Goal: Obtain resource: Download file/media

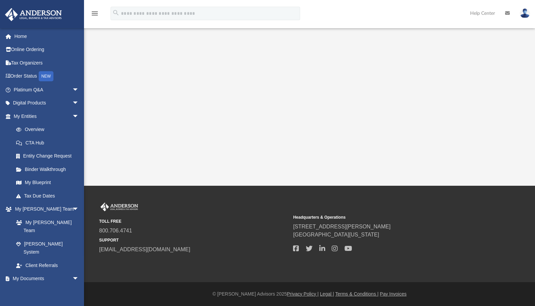
click at [32, 272] on link "My Documents arrow_drop_down" at bounding box center [45, 278] width 81 height 13
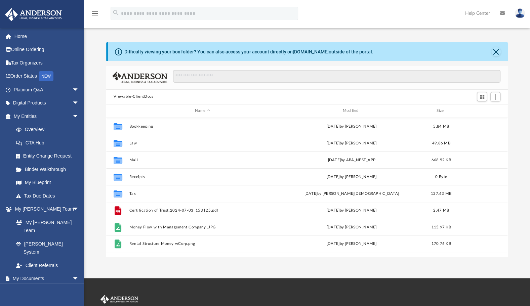
scroll to position [148, 396]
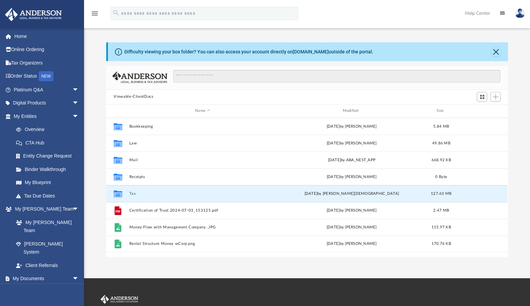
click at [137, 193] on button "Tax" at bounding box center [202, 194] width 146 height 4
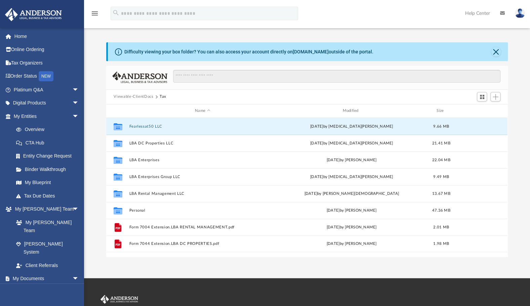
click at [148, 126] on button "Fearlessat50 LLC" at bounding box center [202, 126] width 146 height 4
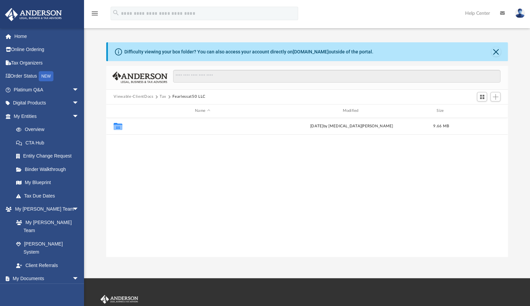
click at [137, 127] on button "2024" at bounding box center [202, 126] width 146 height 4
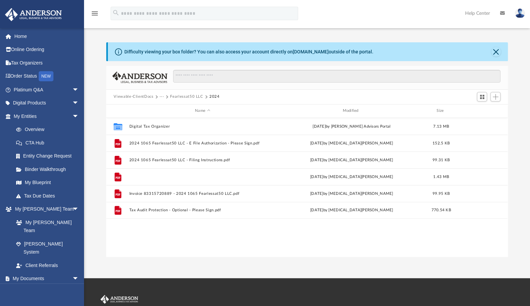
click at [184, 176] on button "2024 1065 Fearlessat50 LLC - Review copy.pdf" at bounding box center [202, 177] width 146 height 4
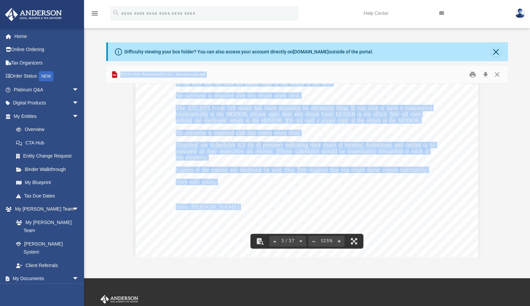
scroll to position [1088, 0]
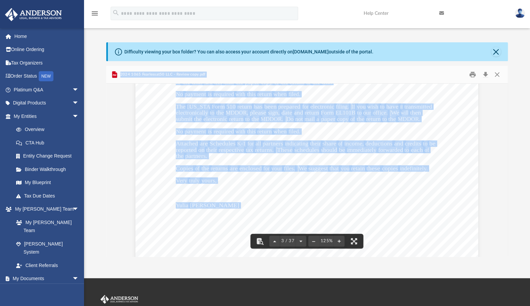
click at [437, 185] on div "August 11, 2025 Fearlessat50 LLC 1201 Seven Locks Road #360-52 Rockville, MD 20…" at bounding box center [307, 131] width 343 height 444
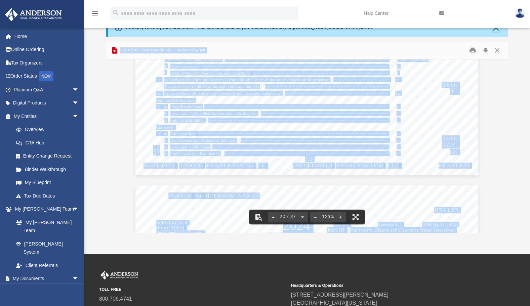
scroll to position [8960, 0]
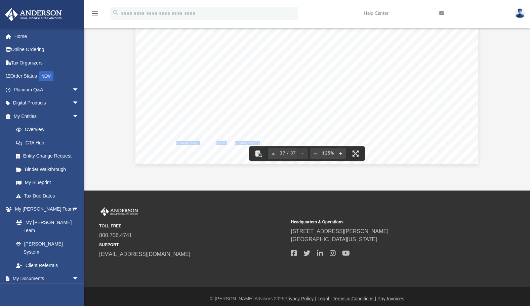
scroll to position [89, 0]
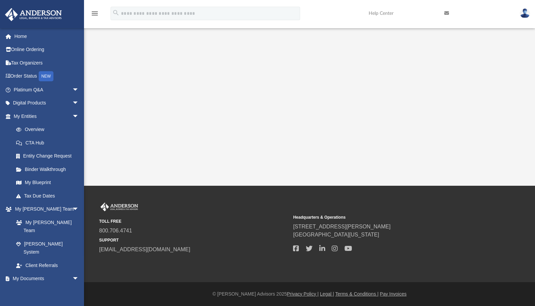
click at [34, 272] on link "My Documents arrow_drop_down" at bounding box center [45, 278] width 81 height 13
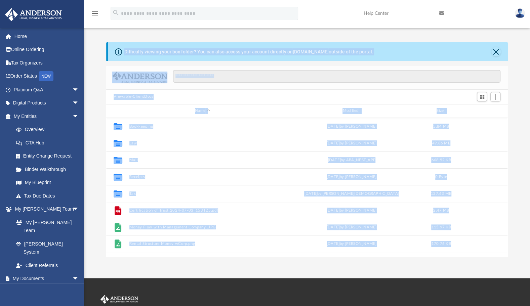
scroll to position [148, 396]
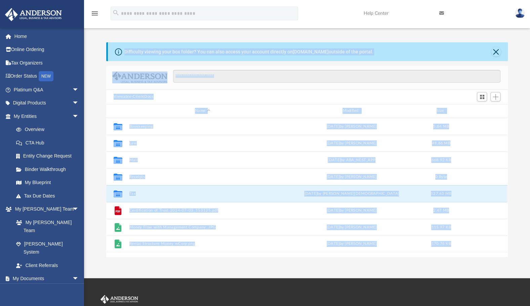
click at [133, 193] on button "Tax" at bounding box center [202, 194] width 146 height 4
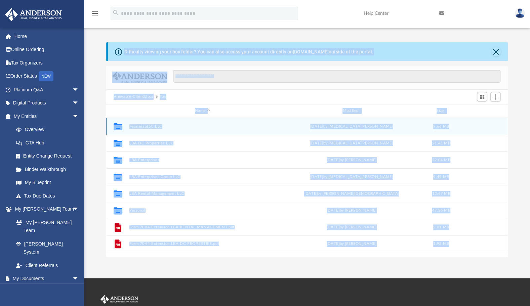
click at [152, 124] on button "Fearlessat50 LLC" at bounding box center [202, 126] width 146 height 4
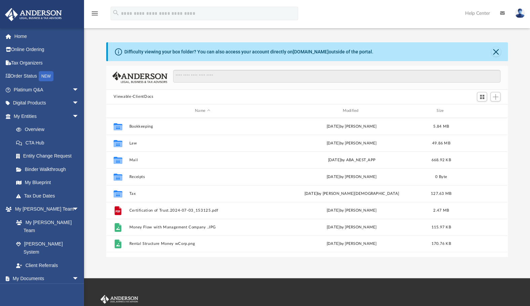
scroll to position [148, 396]
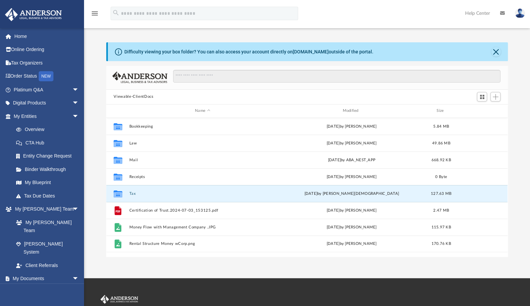
click at [135, 192] on button "Tax" at bounding box center [202, 194] width 146 height 4
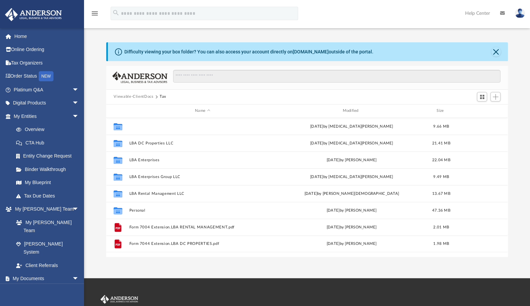
click at [157, 127] on button "Fearlessat50 LLC" at bounding box center [202, 126] width 146 height 4
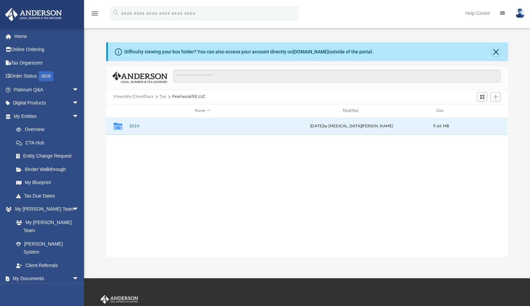
click at [132, 124] on button "2024" at bounding box center [202, 126] width 146 height 4
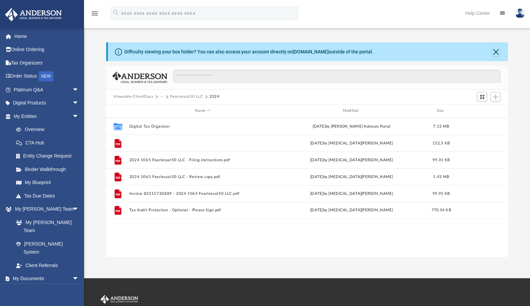
click at [202, 144] on button "2024 1065 Fearlessat50 LLC - E File Authorization - Please Sign.pdf" at bounding box center [202, 143] width 146 height 4
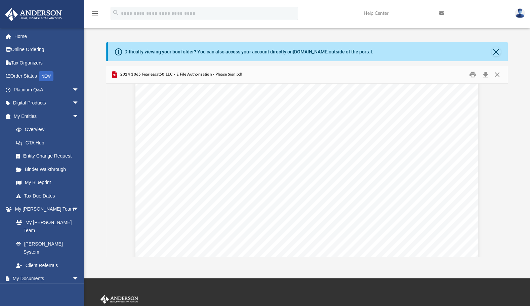
scroll to position [0, 0]
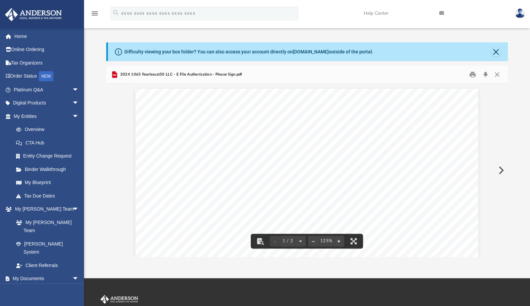
click at [28, 272] on link "My Documents arrow_drop_down" at bounding box center [45, 278] width 81 height 13
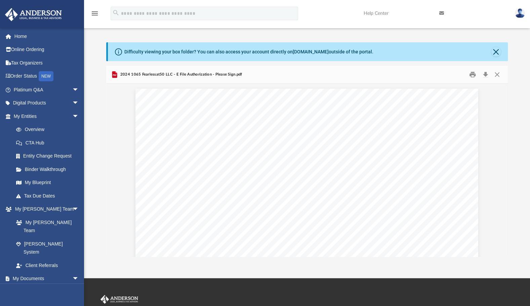
click at [33, 272] on link "My Documents arrow_drop_down" at bounding box center [45, 278] width 81 height 13
click at [31, 272] on link "My Documents arrow_drop_down" at bounding box center [45, 278] width 81 height 13
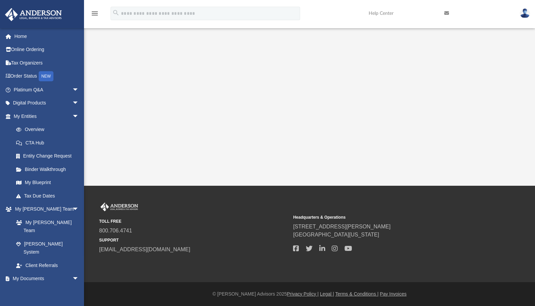
click at [17, 272] on link "My Documents arrow_drop_down" at bounding box center [45, 278] width 81 height 13
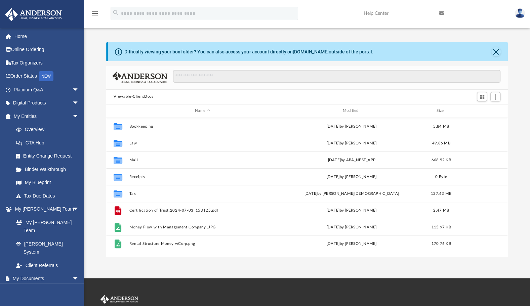
scroll to position [148, 396]
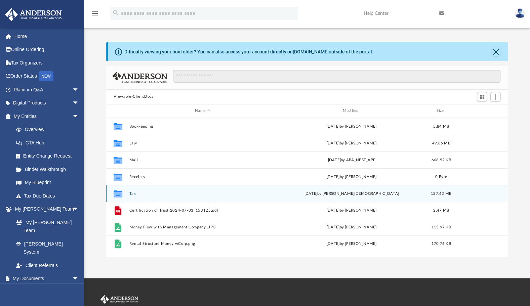
click at [131, 196] on div "Collaborated Folder Tax [DATE] by [PERSON_NAME] 127.63 MB" at bounding box center [307, 193] width 402 height 17
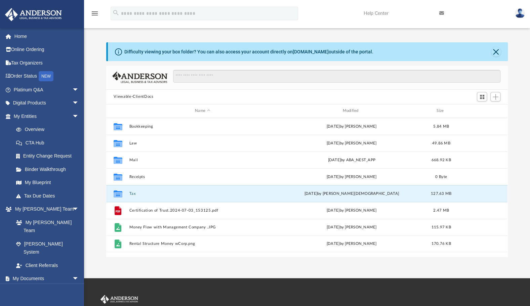
click at [133, 193] on button "Tax" at bounding box center [202, 194] width 146 height 4
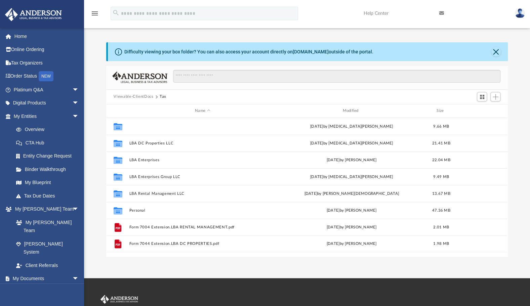
click at [152, 125] on button "Fearlessat50 LLC" at bounding box center [202, 126] width 146 height 4
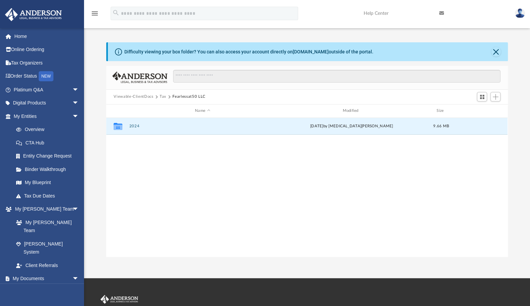
click at [135, 127] on button "2024" at bounding box center [202, 126] width 146 height 4
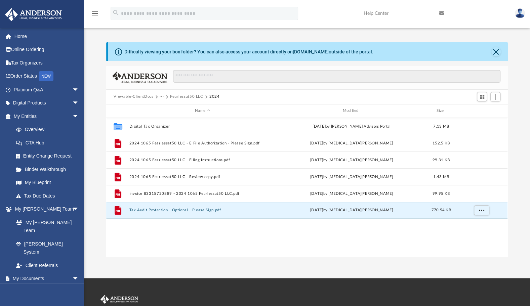
click at [165, 210] on button "Tax Audit Protection - Optional - Please Sign.pdf" at bounding box center [202, 210] width 146 height 4
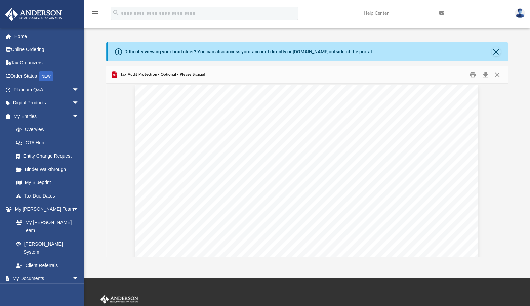
scroll to position [0, 0]
click at [18, 272] on link "My Documents arrow_drop_down" at bounding box center [45, 278] width 81 height 13
click at [20, 272] on link "My Documents arrow_drop_down" at bounding box center [45, 278] width 81 height 13
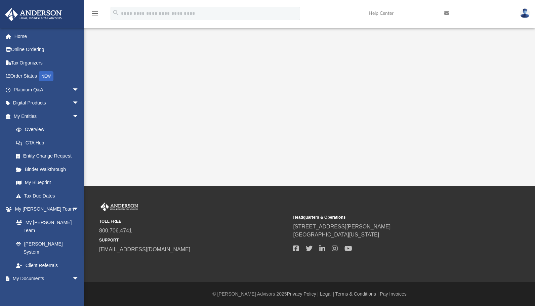
click at [28, 272] on link "My Documents arrow_drop_down" at bounding box center [45, 278] width 81 height 13
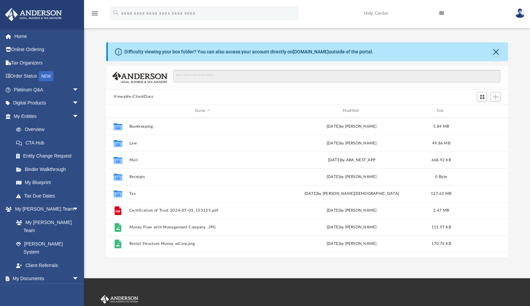
scroll to position [148, 396]
click at [131, 194] on button "Tax" at bounding box center [202, 194] width 146 height 4
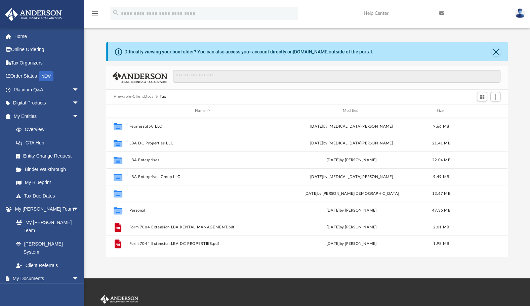
click at [141, 193] on button "LBA Rental Management LLC" at bounding box center [202, 194] width 146 height 4
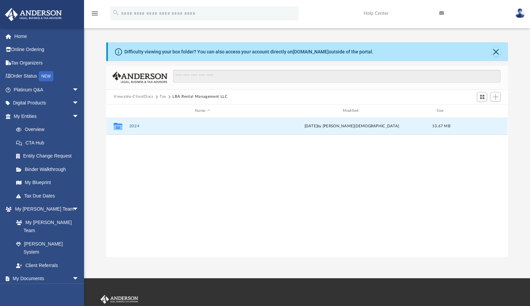
click at [136, 126] on button "2024" at bounding box center [202, 126] width 146 height 4
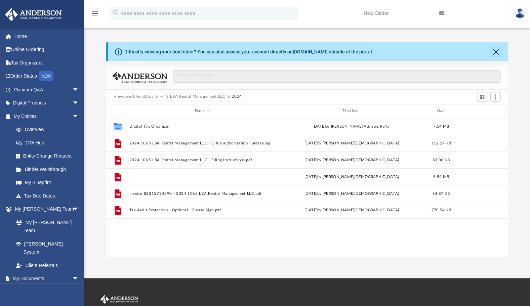
click at [169, 177] on button "2024 1065 LBA Rental Management LLC - Review Copy.pdf" at bounding box center [202, 177] width 146 height 4
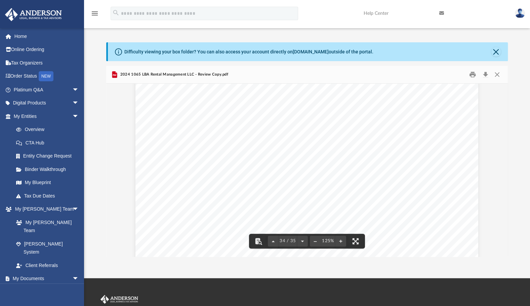
scroll to position [15216, 0]
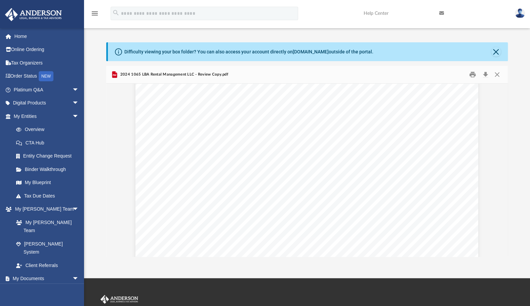
click at [28, 272] on link "My Documents arrow_drop_down" at bounding box center [45, 278] width 81 height 13
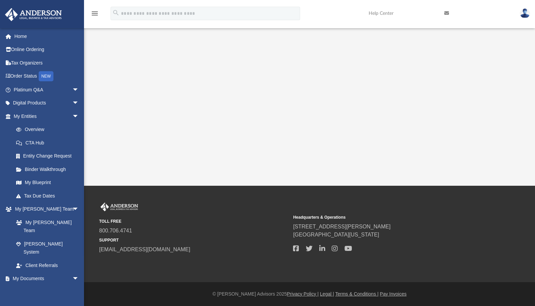
click at [33, 272] on link "My Documents arrow_drop_down" at bounding box center [45, 278] width 81 height 13
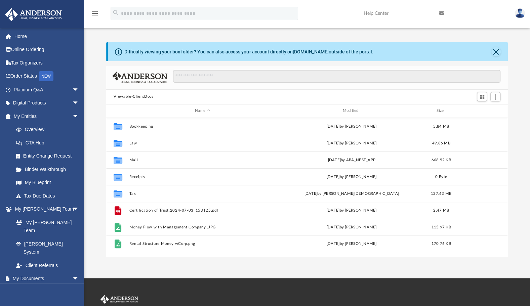
scroll to position [148, 396]
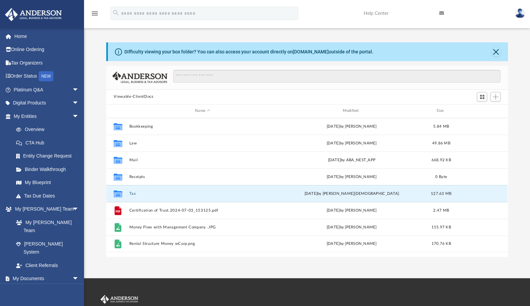
click at [133, 193] on button "Tax" at bounding box center [202, 194] width 146 height 4
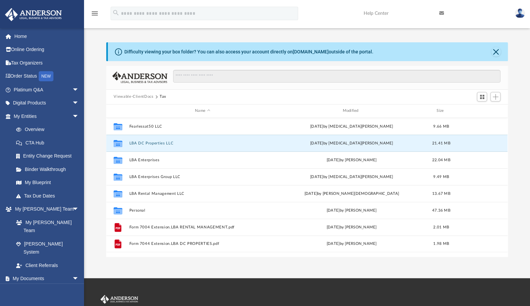
click at [148, 143] on button "LBA DC Properties LLC" at bounding box center [202, 143] width 146 height 4
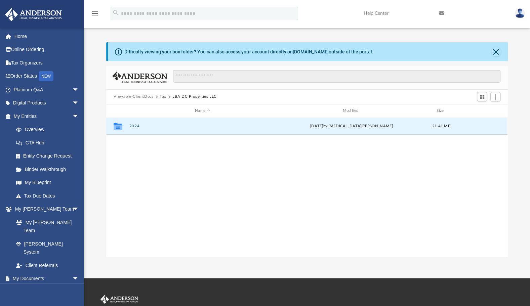
click at [135, 127] on button "2024" at bounding box center [202, 126] width 146 height 4
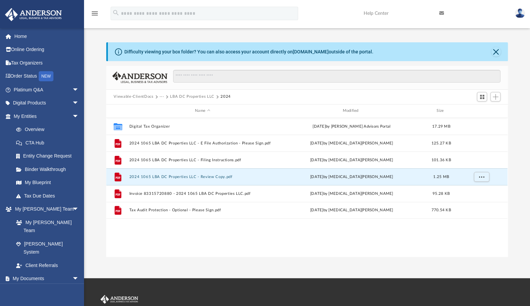
click at [164, 176] on button "2024 1065 LBA DC Properties LLC - Review Copy.pdf" at bounding box center [202, 177] width 146 height 4
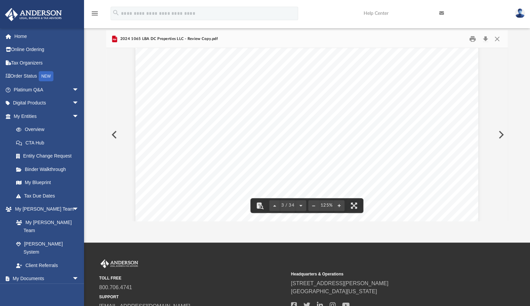
click at [198, 123] on div "[DATE] LBA DC Properties LLC [STREET_ADDRESS][PERSON_NAME] LBA DC Properties LL…" at bounding box center [307, 83] width 343 height 444
click at [473, 36] on button "Print" at bounding box center [472, 39] width 13 height 10
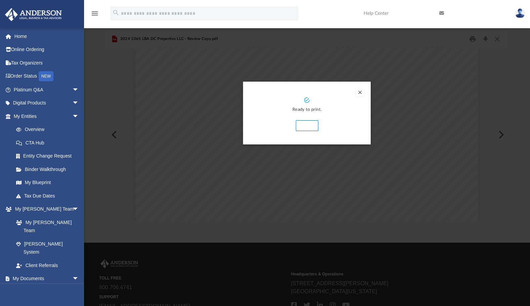
click at [314, 123] on button "Print" at bounding box center [307, 125] width 23 height 11
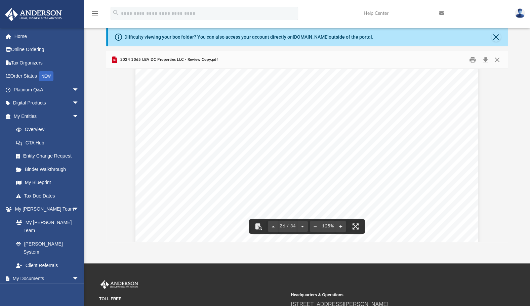
scroll to position [11528, 0]
